Goal: Task Accomplishment & Management: Manage account settings

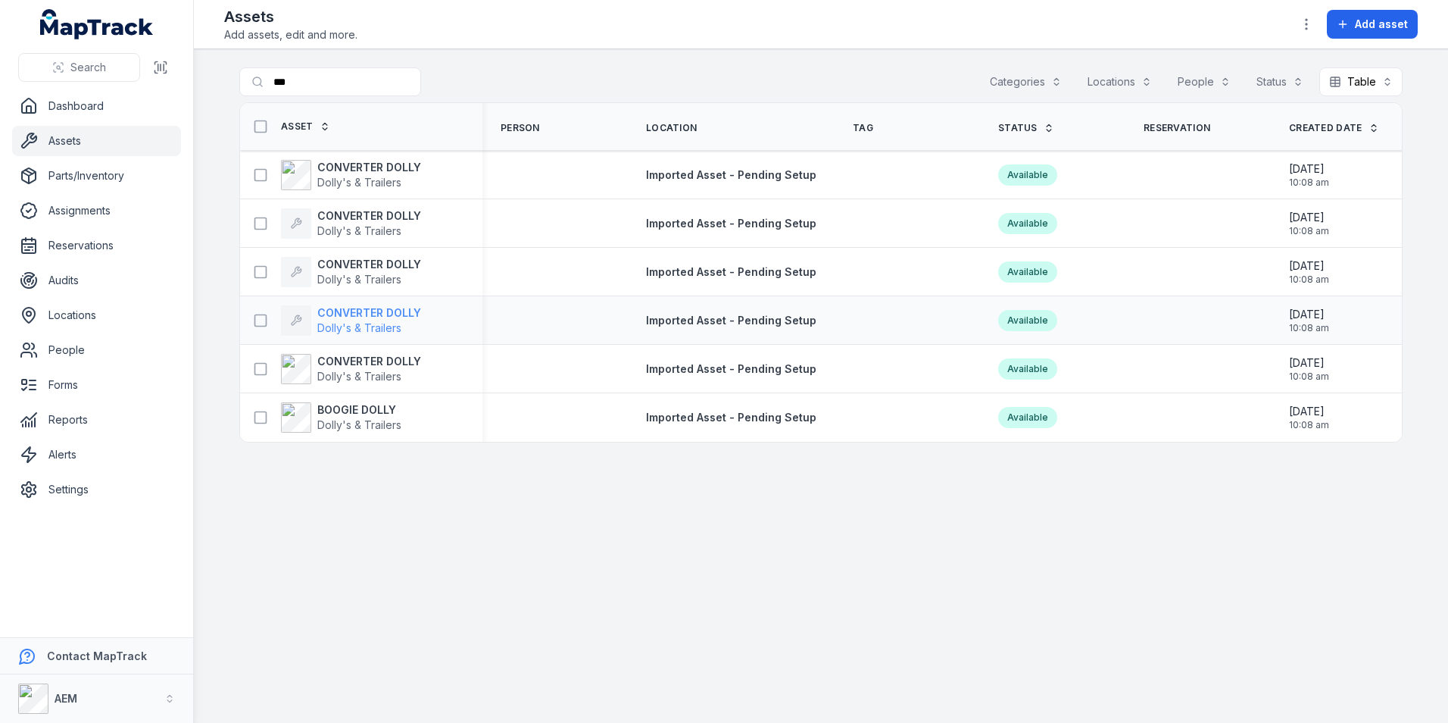
click at [389, 317] on strong "CONVERTER DOLLY" at bounding box center [369, 312] width 104 height 15
click at [339, 225] on span "Dolly's & Trailers" at bounding box center [359, 230] width 84 height 13
click at [313, 160] on div "CONVERTER [PERSON_NAME]'s & Trailers" at bounding box center [351, 175] width 140 height 30
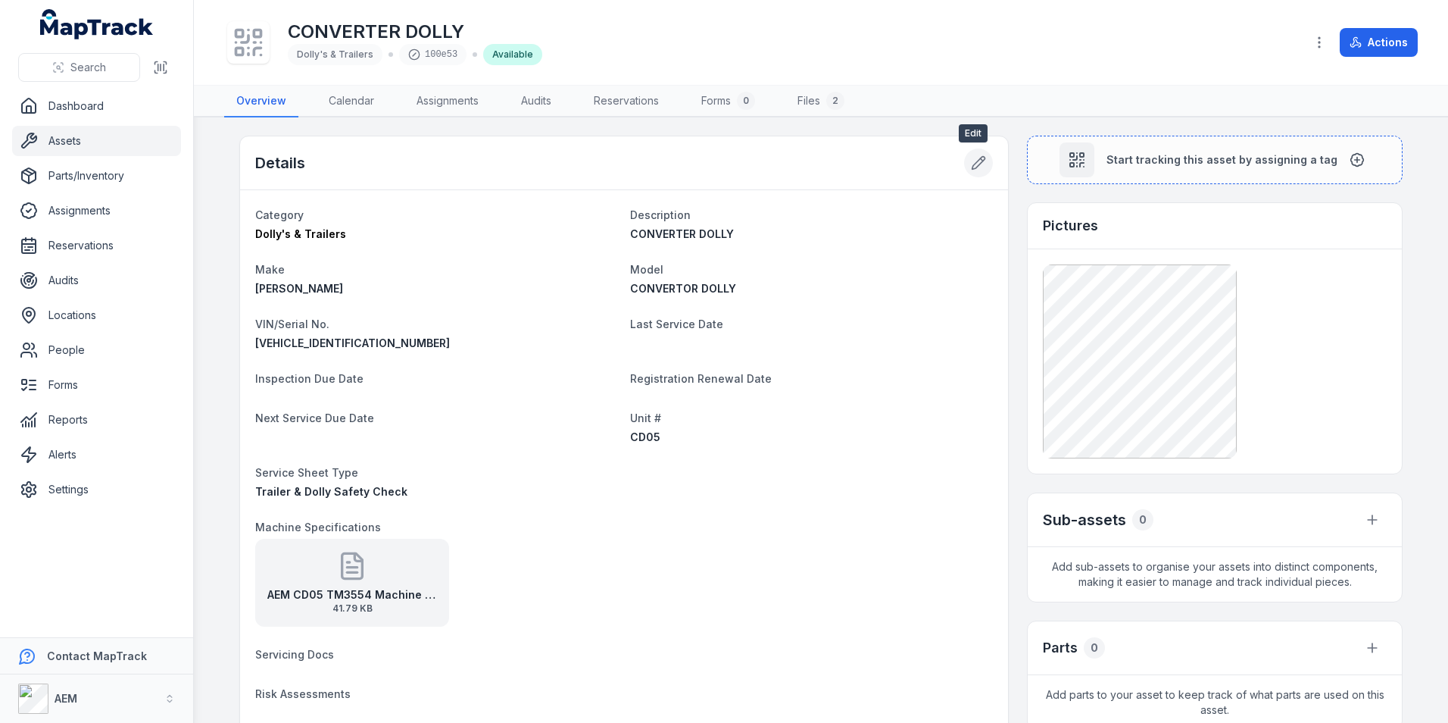
click at [983, 161] on button at bounding box center [978, 162] width 29 height 29
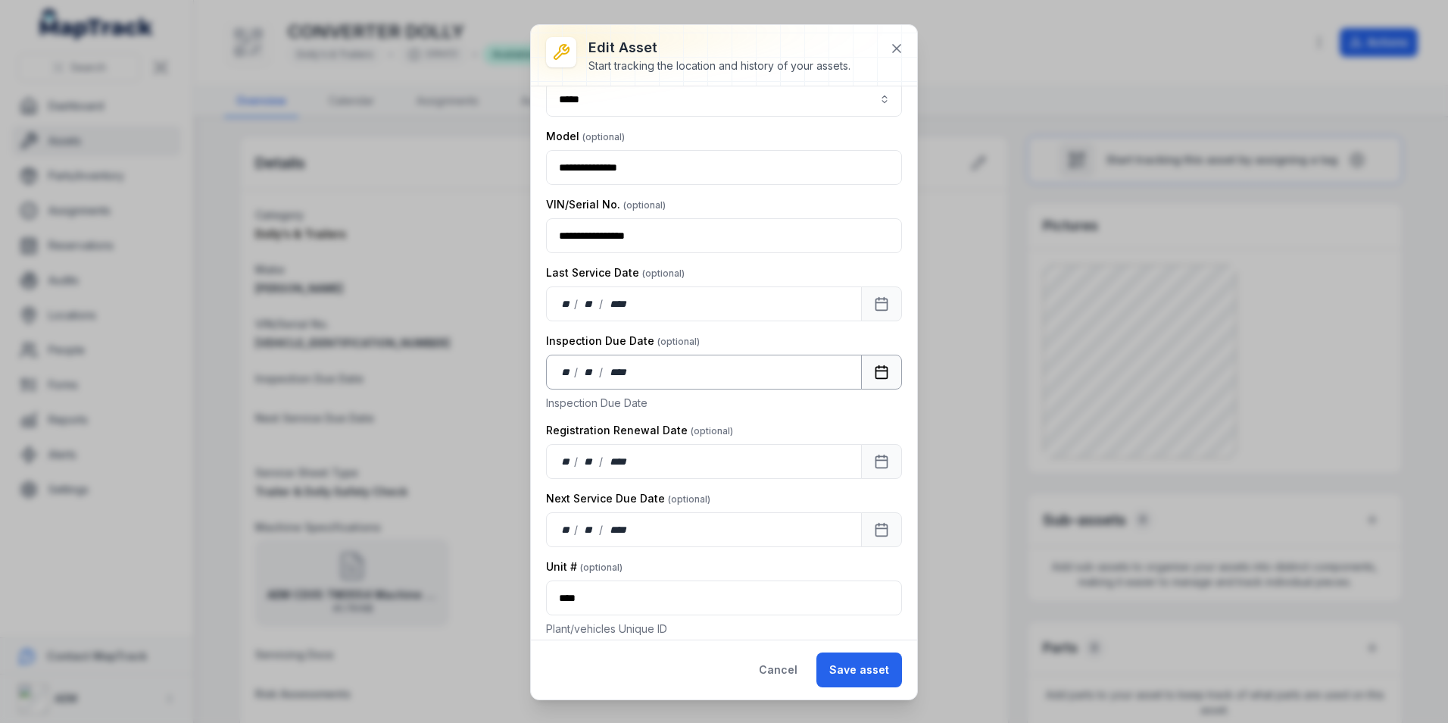
scroll to position [227, 0]
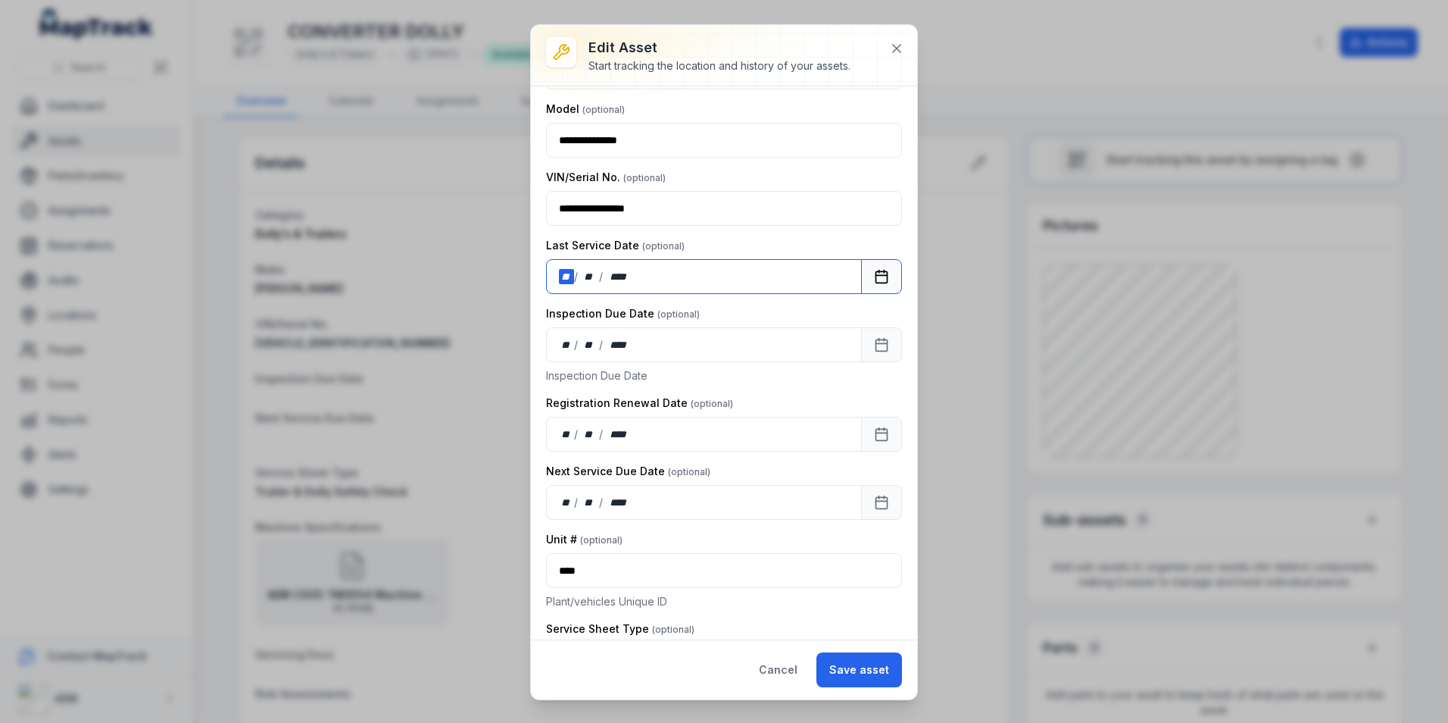
click at [573, 278] on div "**" at bounding box center [566, 276] width 15 height 15
click at [842, 664] on button "Save asset" at bounding box center [860, 669] width 86 height 35
